Goal: Information Seeking & Learning: Learn about a topic

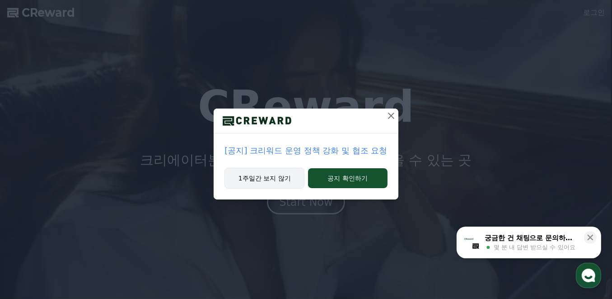
click at [270, 182] on button "1주일간 보지 않기" at bounding box center [264, 178] width 80 height 21
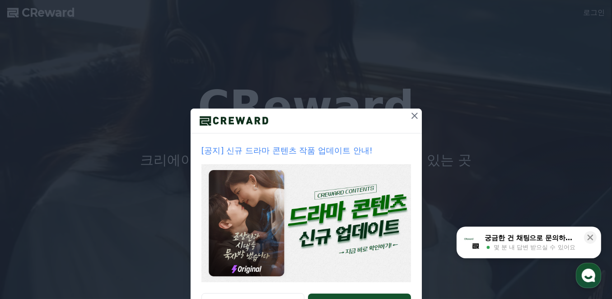
click at [412, 117] on icon at bounding box center [414, 115] width 11 height 11
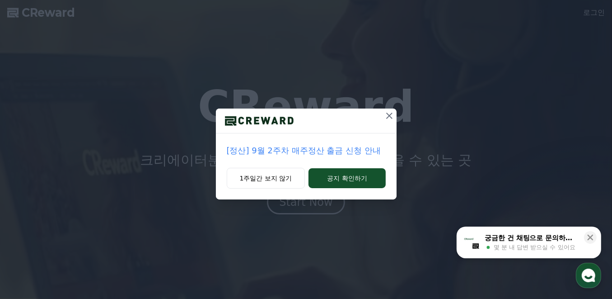
click at [387, 116] on icon at bounding box center [389, 115] width 11 height 11
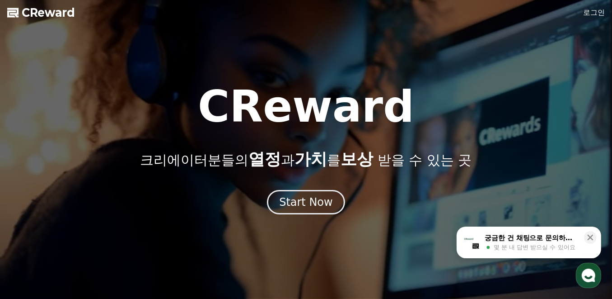
click at [585, 17] on link "로그인" at bounding box center [594, 12] width 22 height 11
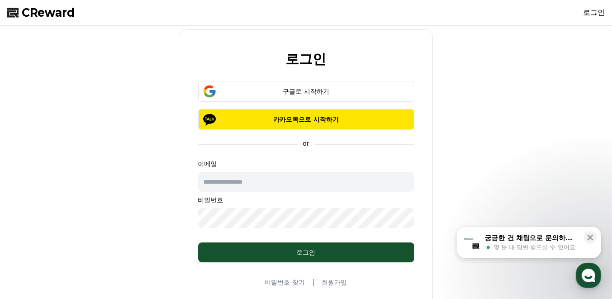
click at [250, 183] on input "text" at bounding box center [306, 182] width 216 height 20
type input "**********"
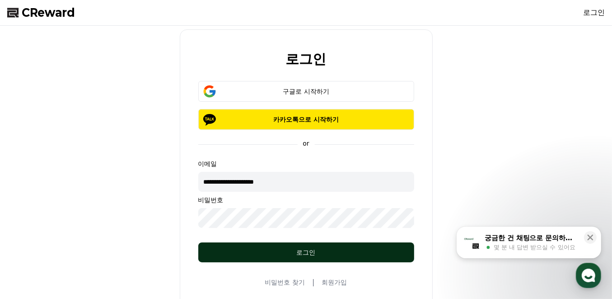
click at [272, 254] on div "로그인" at bounding box center [306, 251] width 180 height 9
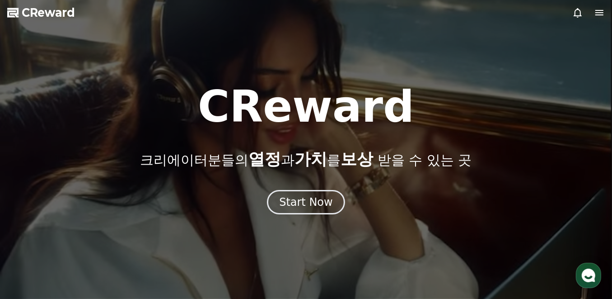
click at [597, 14] on icon at bounding box center [599, 12] width 11 height 11
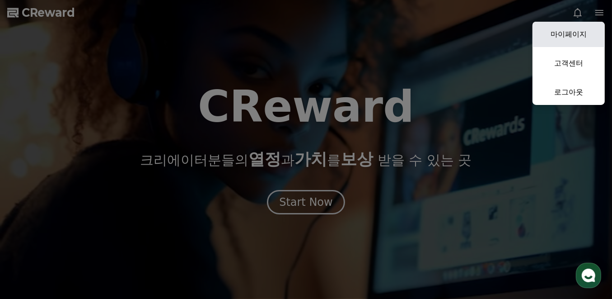
click at [573, 38] on link "마이페이지" at bounding box center [568, 34] width 72 height 25
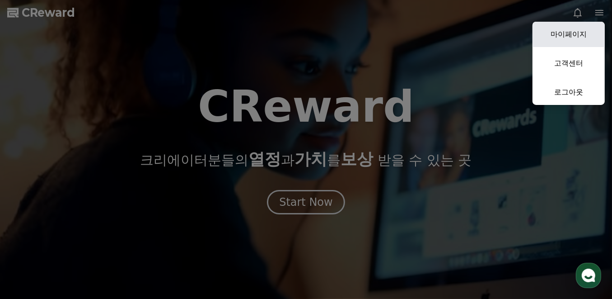
select select "**********"
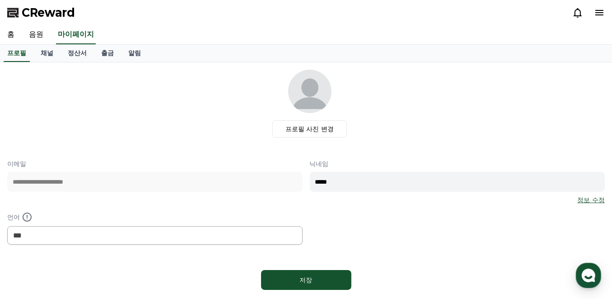
click at [103, 93] on div "프로필 사진 변경" at bounding box center [309, 104] width 590 height 68
click at [40, 30] on link "음원" at bounding box center [36, 34] width 29 height 19
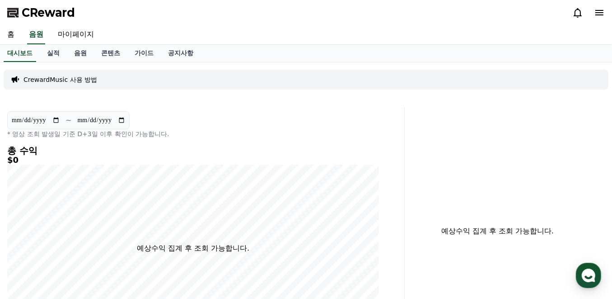
drag, startPoint x: 202, startPoint y: 0, endPoint x: 417, endPoint y: 30, distance: 216.6
click at [419, 29] on div "홈 음원 마이페이지" at bounding box center [306, 34] width 612 height 19
click at [259, 129] on p "* 영상 조회 발생일 기준 D+3일 이후 확인이 가능합니다." at bounding box center [193, 133] width 372 height 9
click at [116, 54] on link "콘텐츠" at bounding box center [110, 53] width 33 height 17
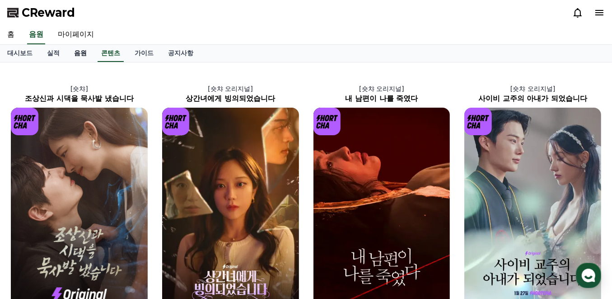
click at [86, 53] on link "음원" at bounding box center [80, 53] width 27 height 17
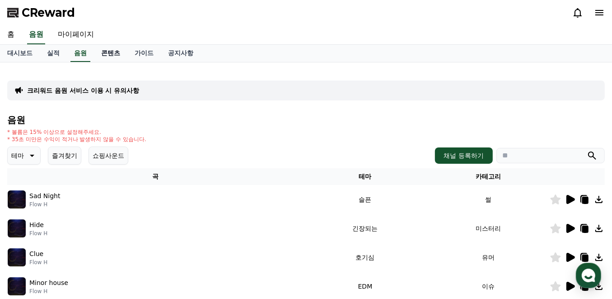
click at [106, 53] on link "콘텐츠" at bounding box center [110, 53] width 33 height 17
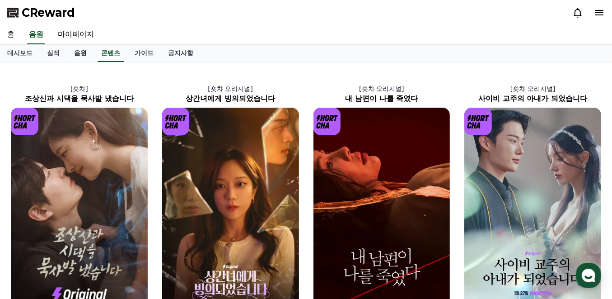
click at [79, 51] on link "음원" at bounding box center [80, 53] width 27 height 17
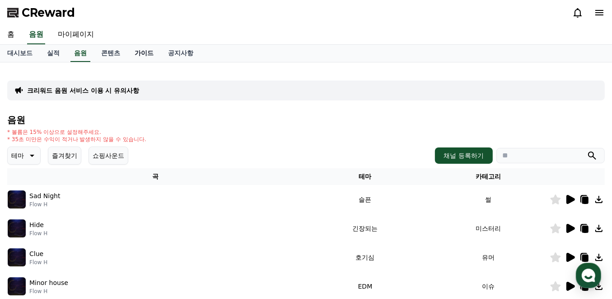
click at [149, 56] on link "가이드" at bounding box center [143, 53] width 33 height 17
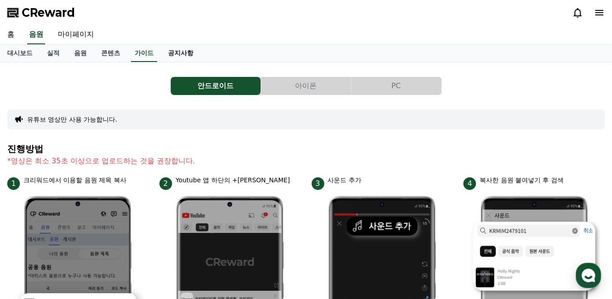
click at [172, 55] on link "공지사항" at bounding box center [181, 53] width 40 height 17
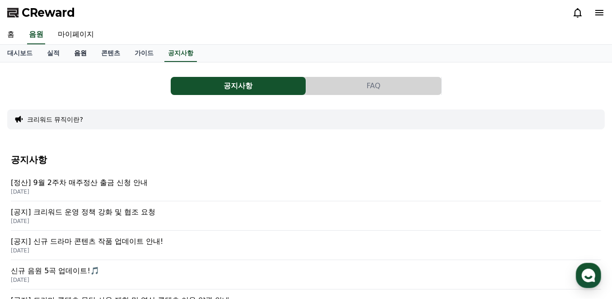
click at [80, 53] on link "음원" at bounding box center [80, 53] width 27 height 17
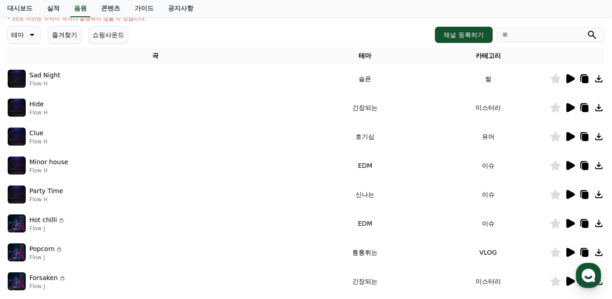
scroll to position [71, 0]
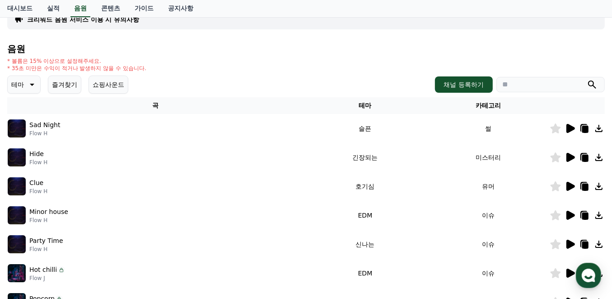
click at [33, 84] on icon at bounding box center [32, 85] width 5 height 2
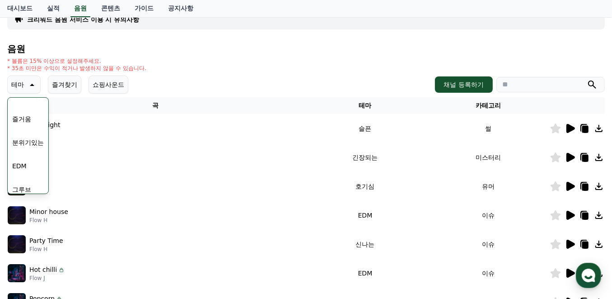
scroll to position [210, 0]
click at [32, 108] on button "드라마틱" at bounding box center [25, 109] width 33 height 20
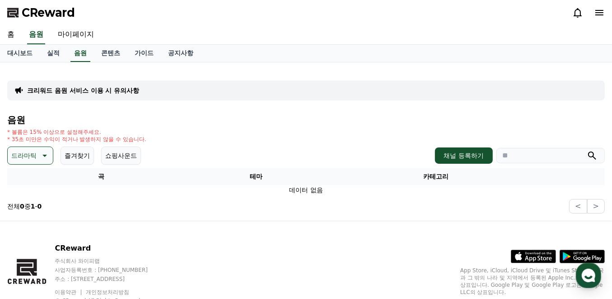
click at [45, 158] on icon at bounding box center [43, 155] width 11 height 11
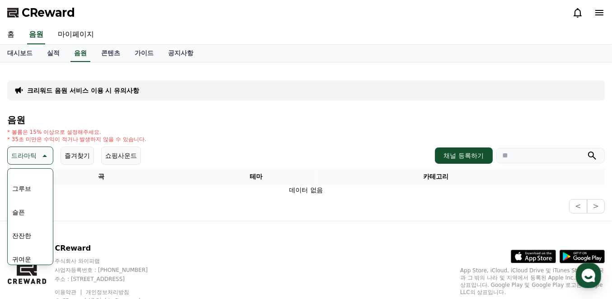
scroll to position [331, 0]
click at [25, 178] on button "슬픈" at bounding box center [19, 177] width 20 height 20
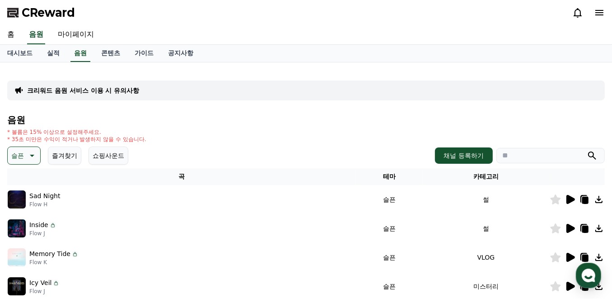
click at [573, 200] on icon at bounding box center [570, 199] width 11 height 11
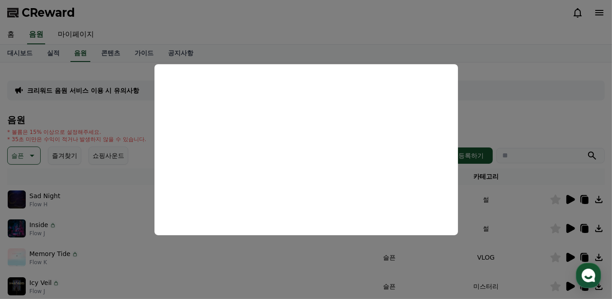
click at [527, 61] on button "close modal" at bounding box center [306, 149] width 612 height 299
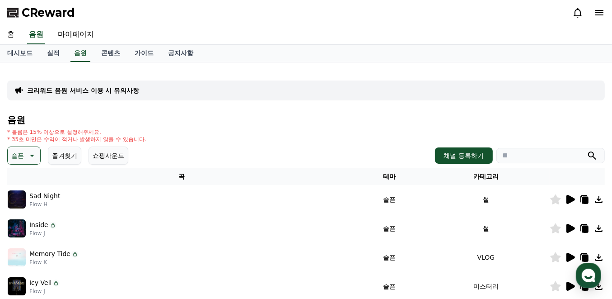
click at [556, 195] on icon at bounding box center [556, 199] width 10 height 10
click at [16, 159] on p "슬픈" at bounding box center [17, 155] width 13 height 13
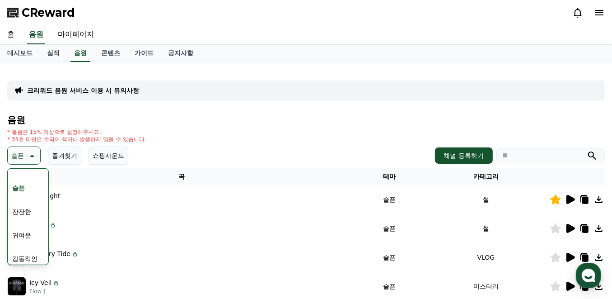
scroll to position [331, 0]
click at [23, 193] on button "잔잔한" at bounding box center [22, 201] width 26 height 20
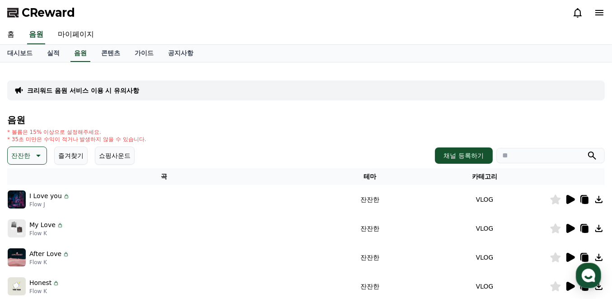
click at [571, 200] on icon at bounding box center [570, 199] width 9 height 9
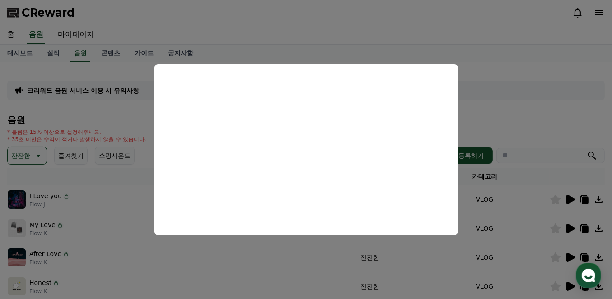
click at [522, 48] on button "close modal" at bounding box center [306, 149] width 612 height 299
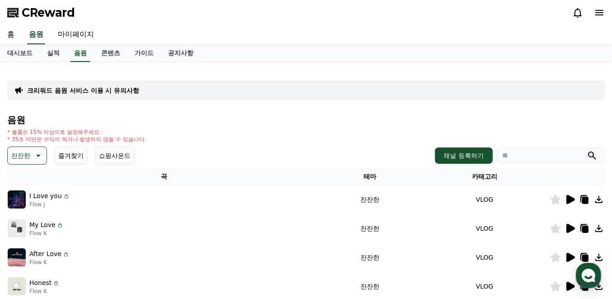
click at [572, 228] on icon at bounding box center [570, 228] width 9 height 9
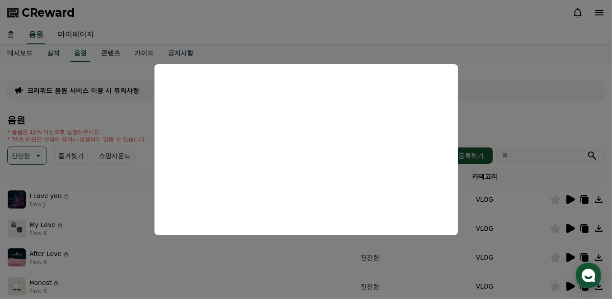
click at [75, 198] on button "close modal" at bounding box center [306, 149] width 612 height 299
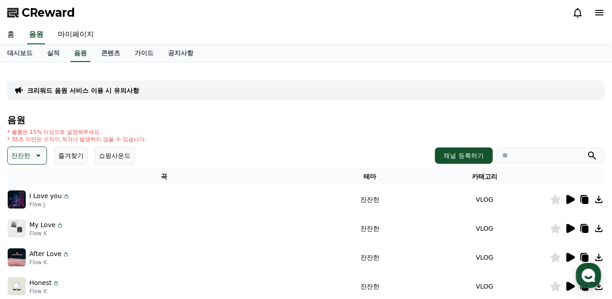
click at [565, 198] on icon at bounding box center [570, 199] width 11 height 11
